Goal: Transaction & Acquisition: Purchase product/service

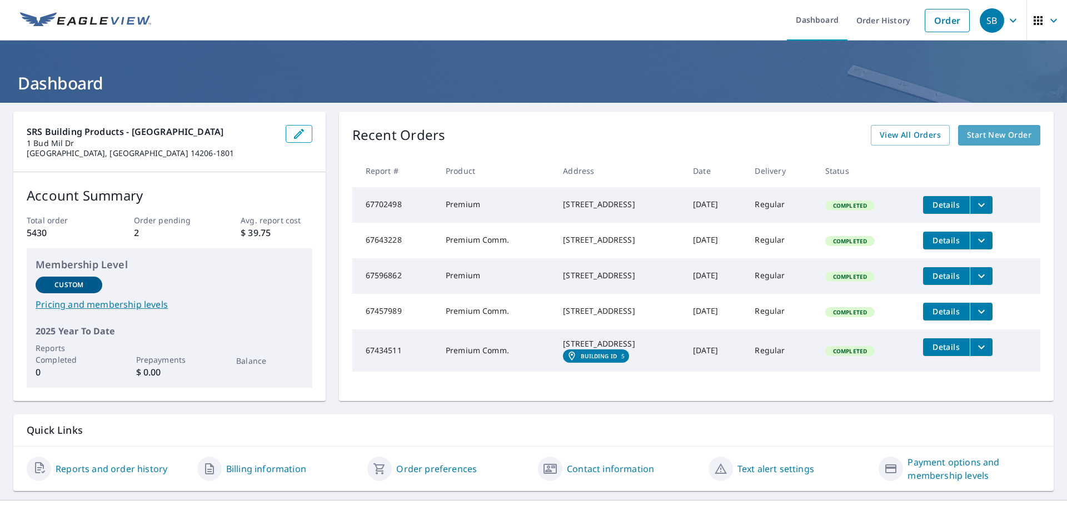
click at [978, 131] on span "Start New Order" at bounding box center [999, 135] width 64 height 14
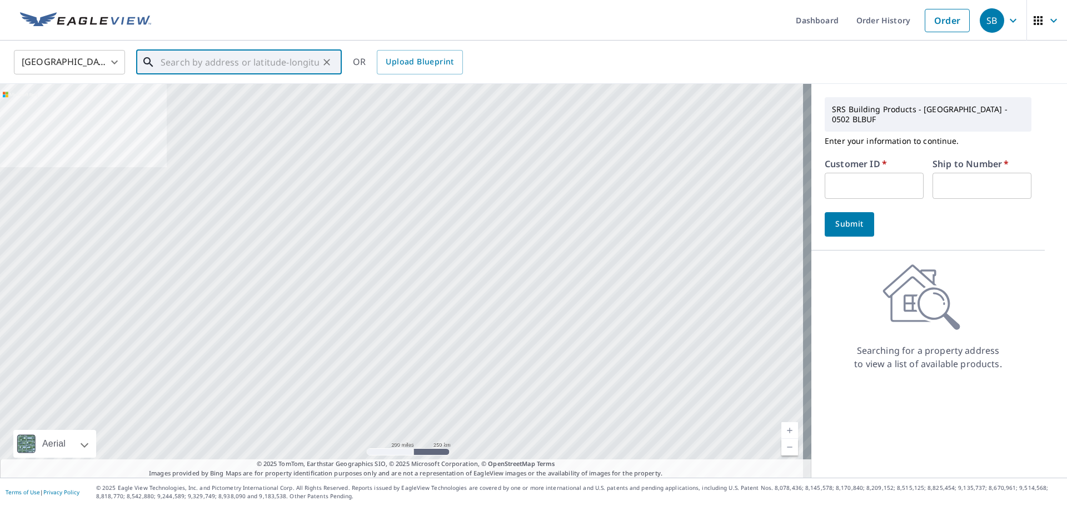
click at [285, 70] on input "text" at bounding box center [240, 62] width 158 height 31
paste input "[STREET_ADDRESS]"
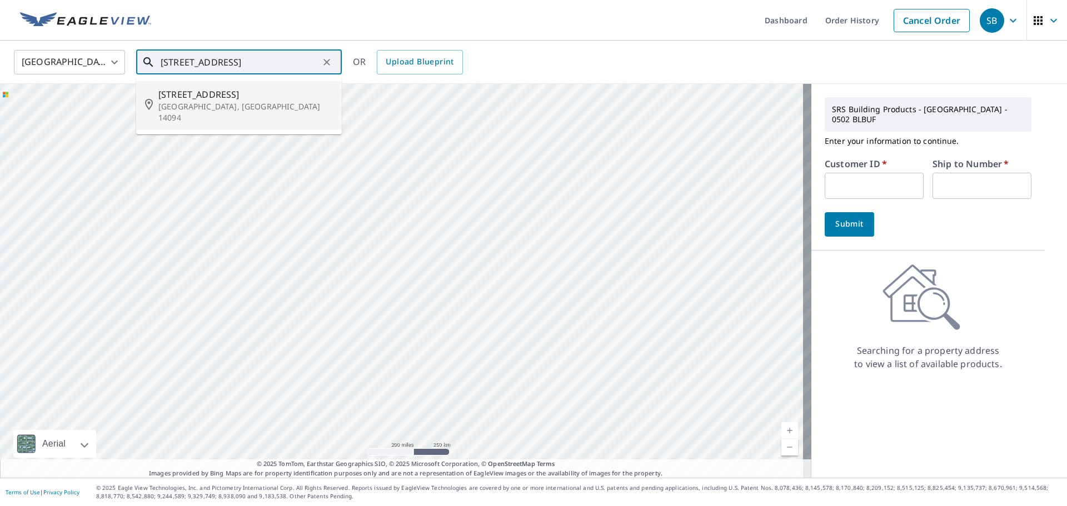
click at [275, 93] on span "[STREET_ADDRESS]" at bounding box center [245, 94] width 175 height 13
type input "[STREET_ADDRESS]"
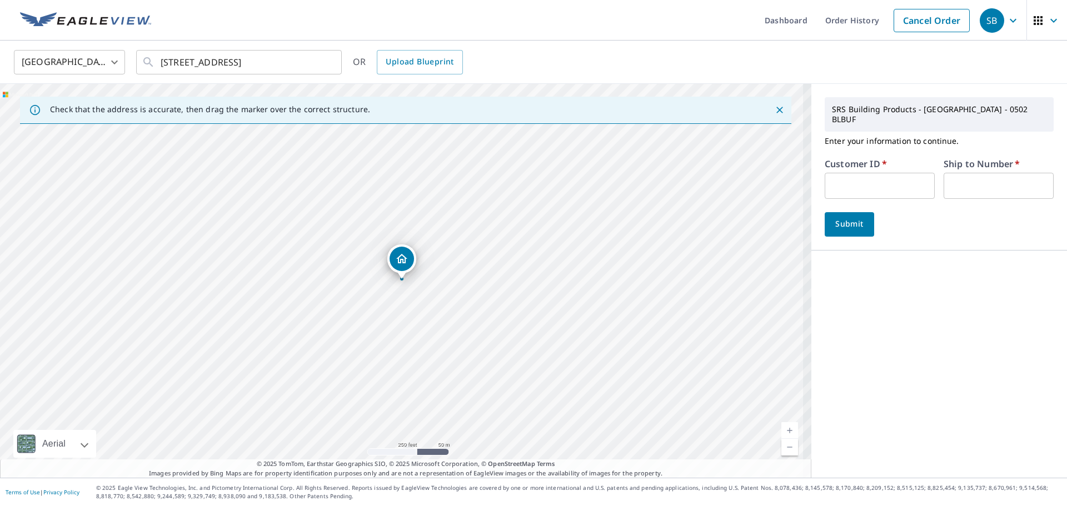
click at [837, 173] on input "text" at bounding box center [880, 186] width 110 height 26
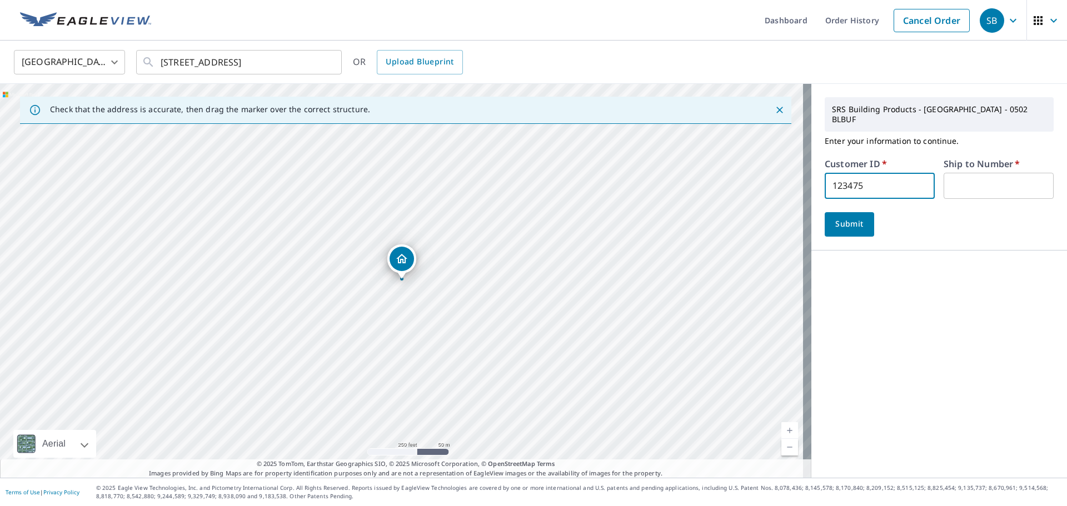
type input "123475"
type input "1"
click at [850, 217] on span "Submit" at bounding box center [850, 224] width 32 height 14
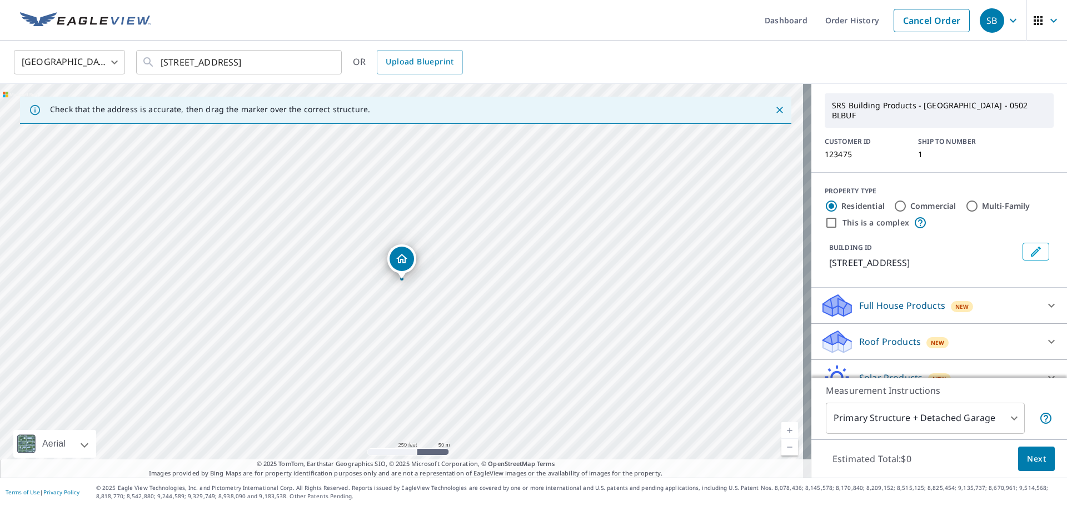
scroll to position [56, 0]
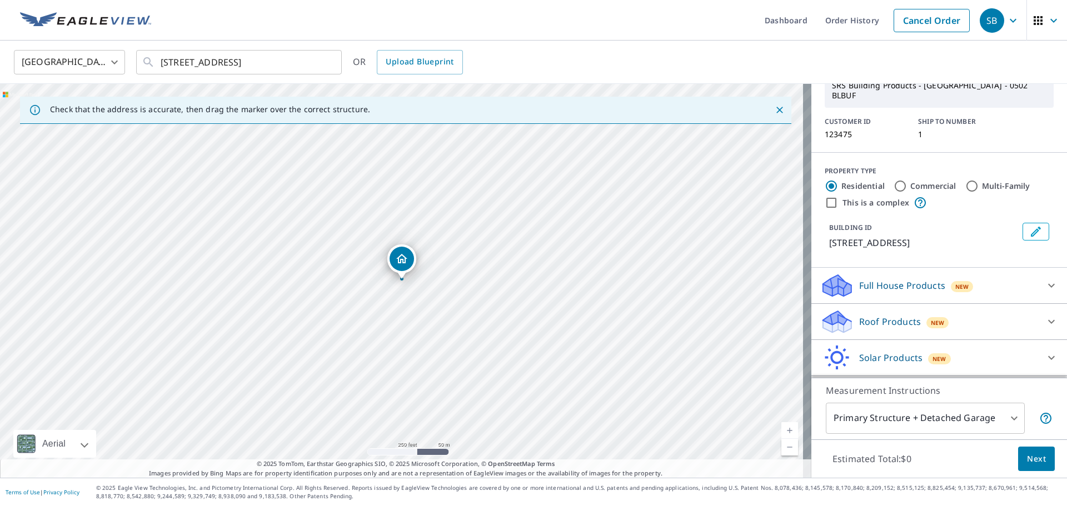
click at [1045, 315] on icon at bounding box center [1051, 321] width 13 height 13
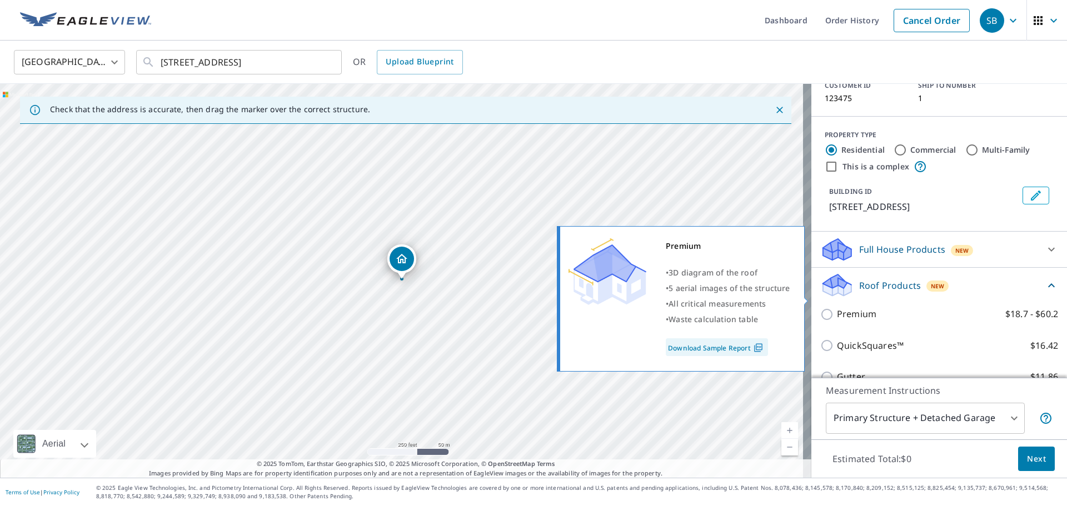
scroll to position [111, 0]
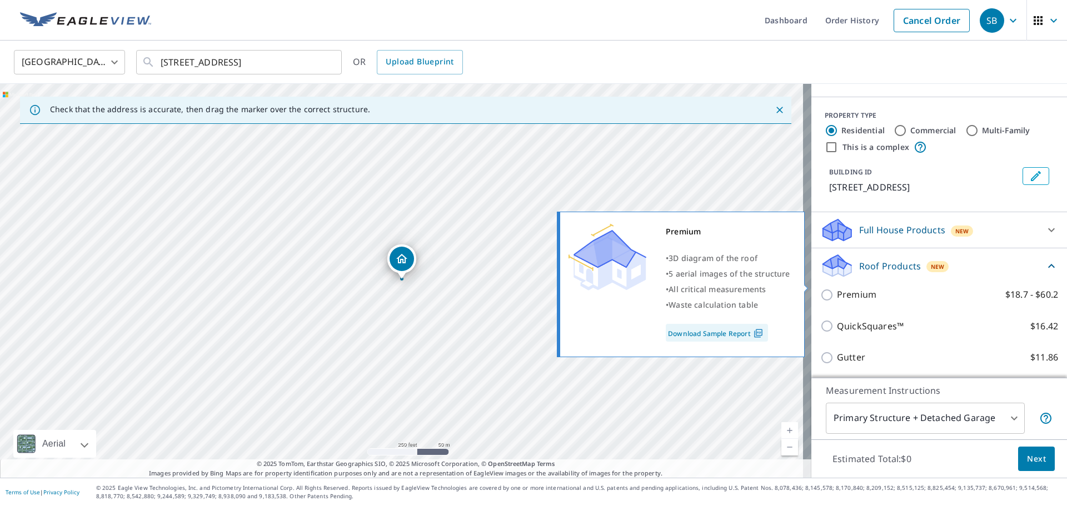
click at [864, 288] on p "Premium" at bounding box center [856, 295] width 39 height 14
click at [837, 288] on input "Premium $18.7 - $60.2" at bounding box center [828, 294] width 17 height 13
checkbox input "true"
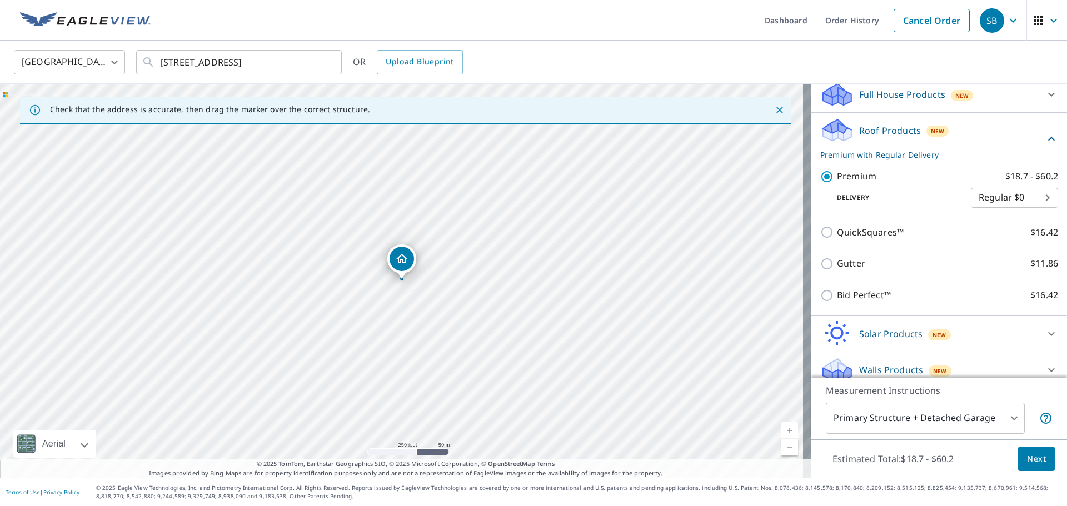
scroll to position [247, 0]
click at [1034, 460] on span "Next" at bounding box center [1036, 459] width 19 height 14
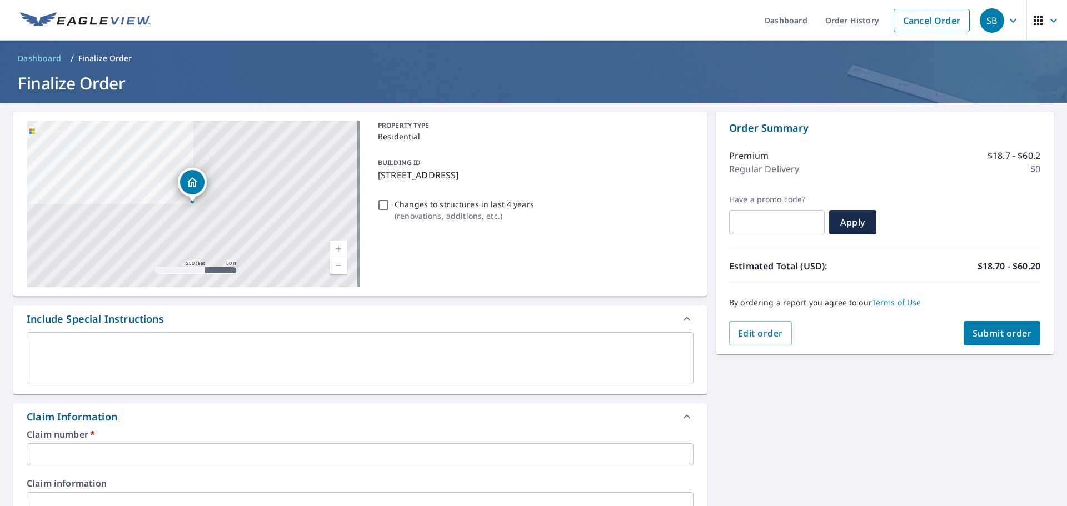
click at [377, 201] on input "Changes to structures in last 4 years ( renovations, additions, etc. )" at bounding box center [383, 204] width 13 height 13
checkbox input "true"
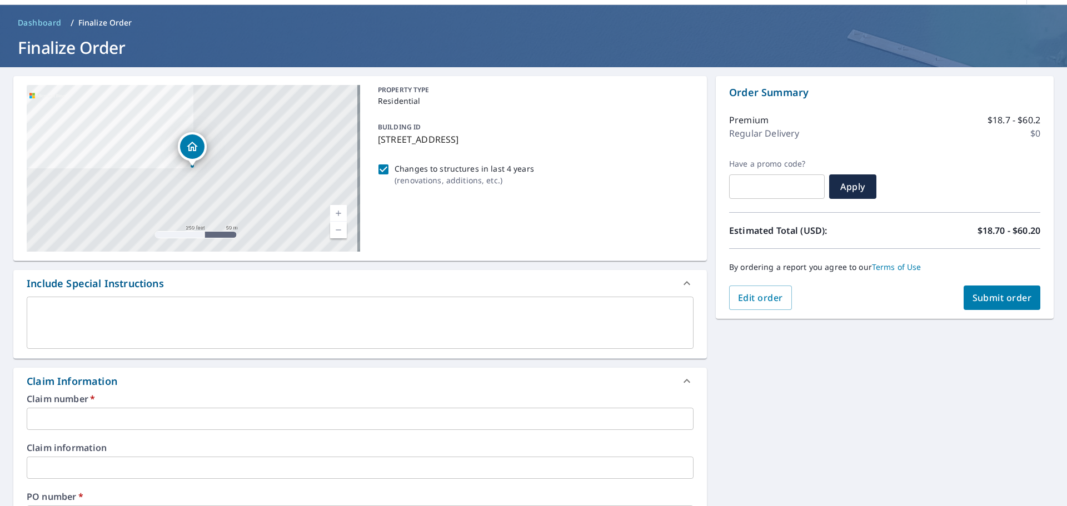
scroll to position [56, 0]
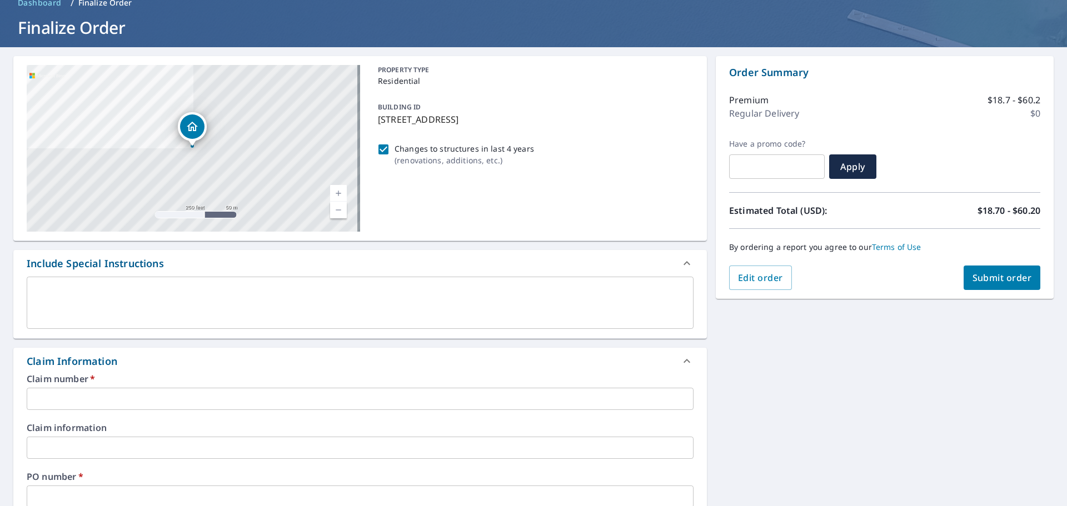
click at [139, 408] on input "text" at bounding box center [360, 399] width 667 height 22
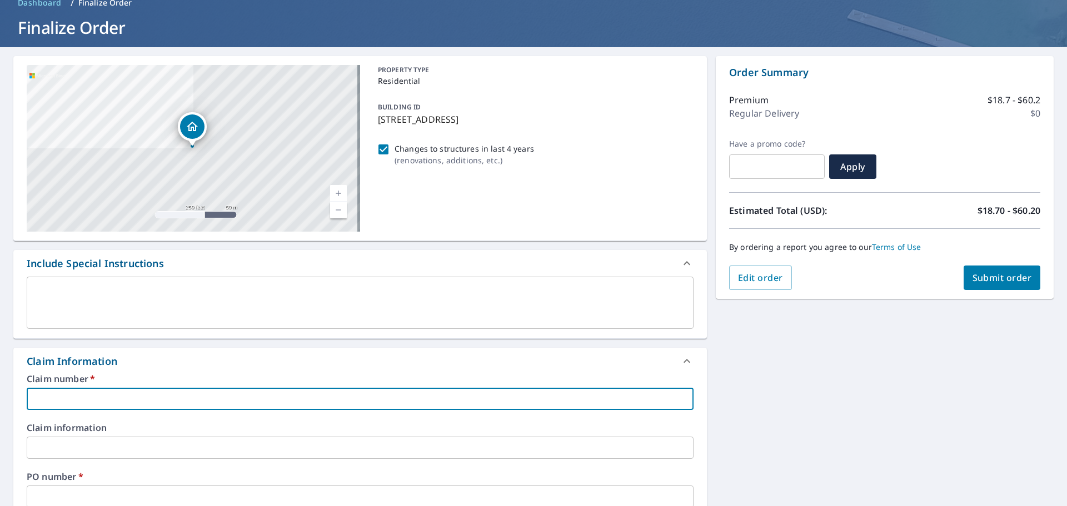
type input "[PERSON_NAME] - [PERSON_NAME]"
checkbox input "true"
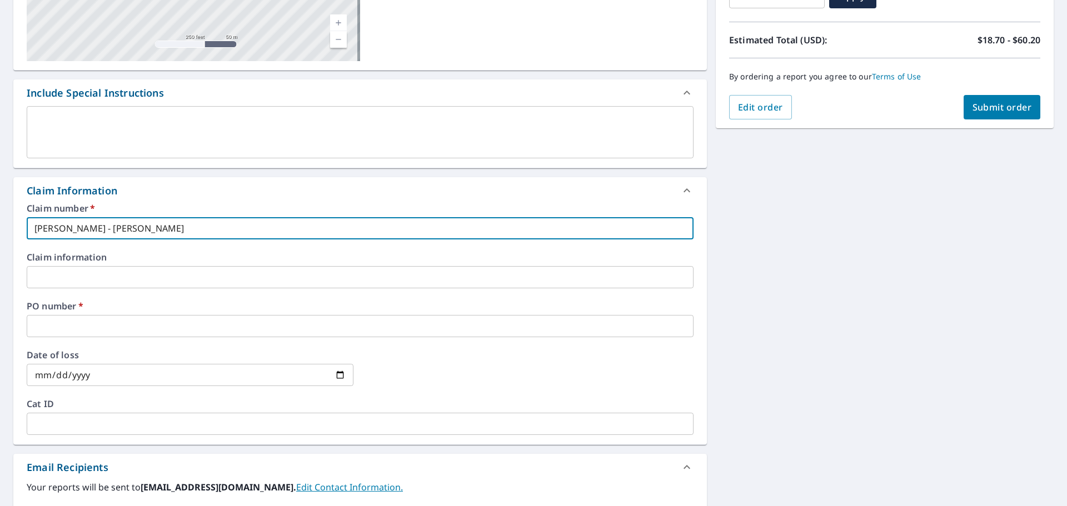
scroll to position [278, 0]
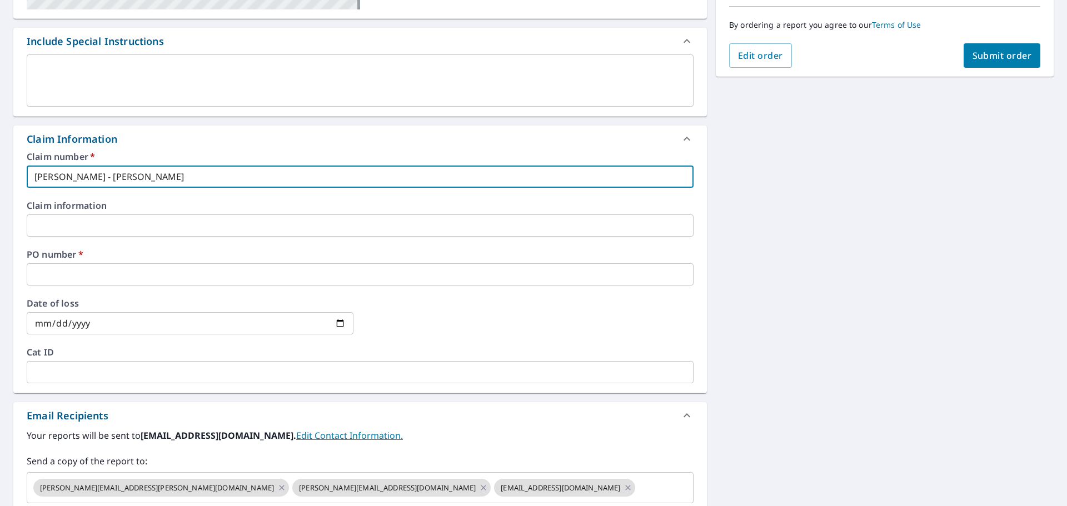
click at [153, 283] on input "text" at bounding box center [360, 274] width 667 height 22
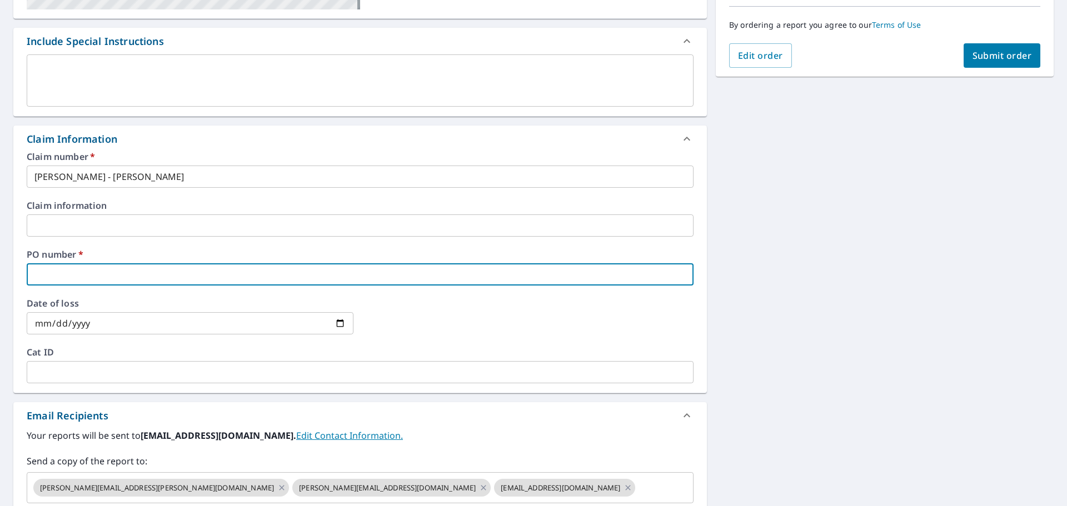
type input "EAGLEVIEW"
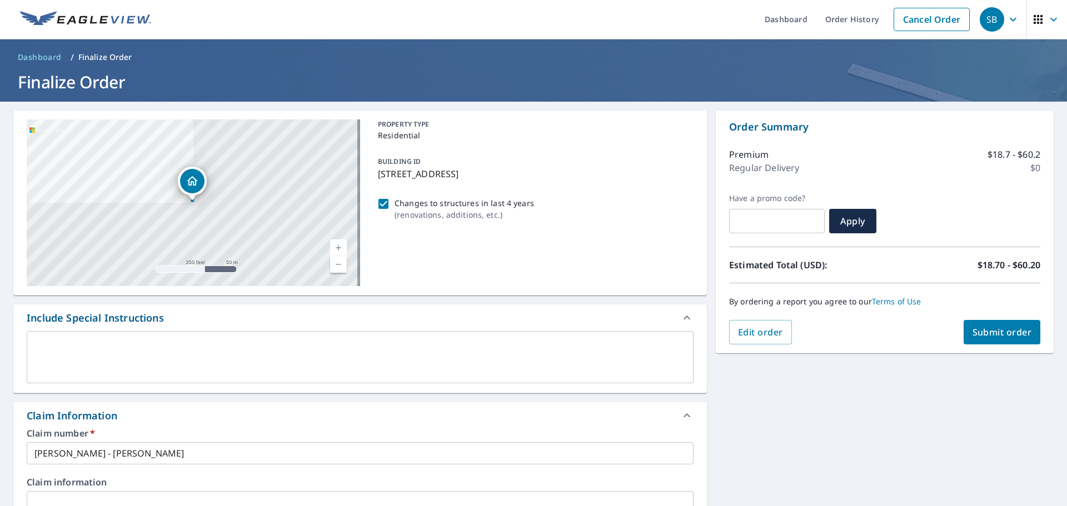
scroll to position [0, 0]
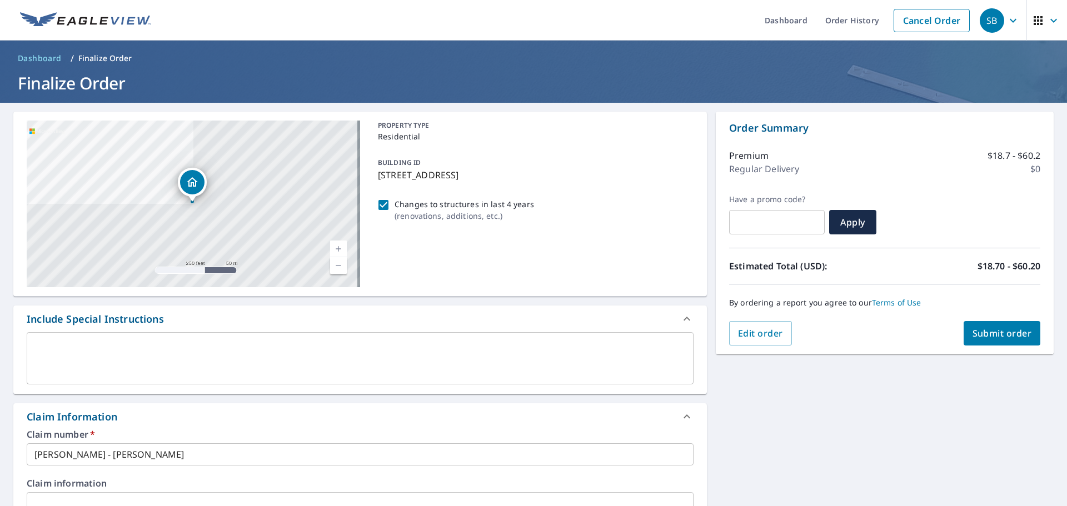
click at [1013, 331] on span "Submit order" at bounding box center [1002, 333] width 59 height 12
checkbox input "true"
